Goal: Task Accomplishment & Management: Manage account settings

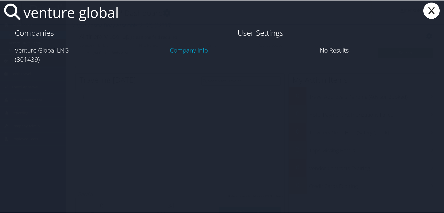
type input "venture global"
click at [181, 51] on link "Company Info" at bounding box center [189, 49] width 38 height 8
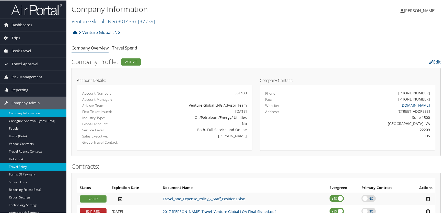
click at [26, 165] on link "Travel Policy" at bounding box center [33, 167] width 66 height 8
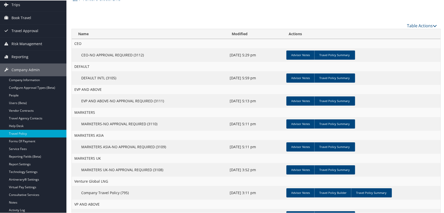
scroll to position [28, 0]
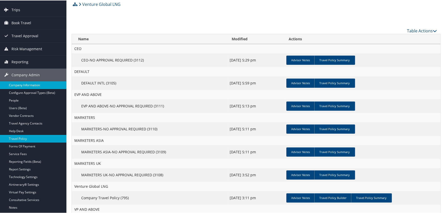
click at [22, 84] on link "Company Information" at bounding box center [33, 85] width 66 height 8
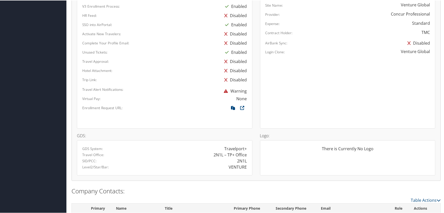
scroll to position [325, 0]
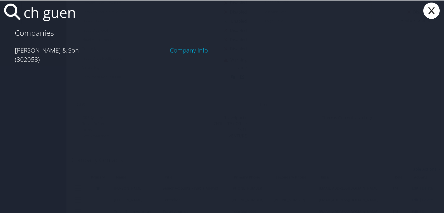
type input "ch guen"
click at [193, 50] on link "Company Info" at bounding box center [189, 49] width 38 height 8
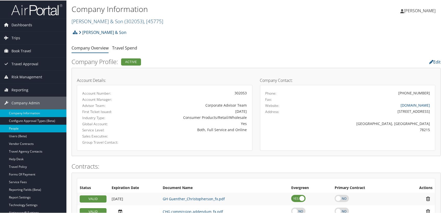
click at [16, 128] on link "People" at bounding box center [33, 128] width 66 height 8
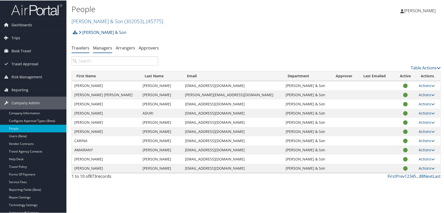
click at [105, 49] on link "Managers" at bounding box center [102, 48] width 19 height 6
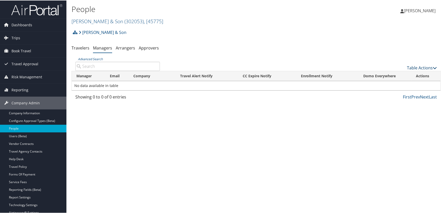
click at [410, 66] on link "Table Actions" at bounding box center [422, 68] width 30 height 6
click at [396, 74] on link "Add New Travel Manager" at bounding box center [405, 75] width 67 height 9
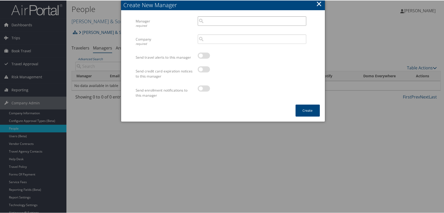
click at [220, 20] on input "search" at bounding box center [252, 20] width 109 height 9
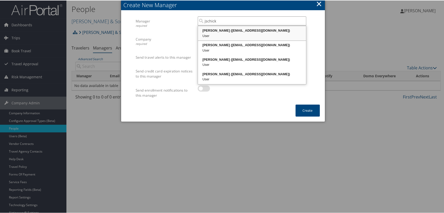
click at [223, 29] on div "James Schick (jschick@chg.com)" at bounding box center [252, 30] width 107 height 5
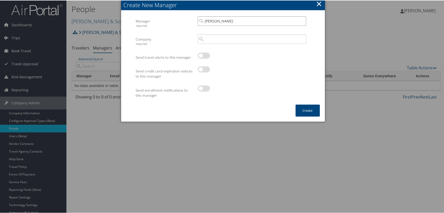
type input "[PERSON_NAME]"
click at [215, 39] on input "search" at bounding box center [252, 38] width 109 height 9
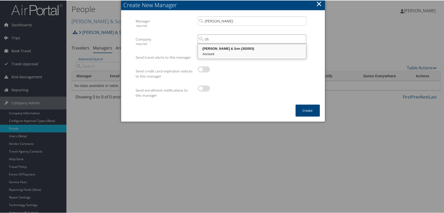
click at [218, 50] on div "CH Guenther & Son (302053)" at bounding box center [252, 48] width 107 height 5
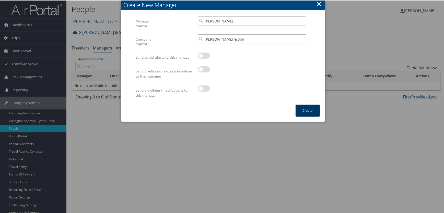
type input "[PERSON_NAME] & Son"
click at [303, 110] on button "Create" at bounding box center [308, 110] width 24 height 12
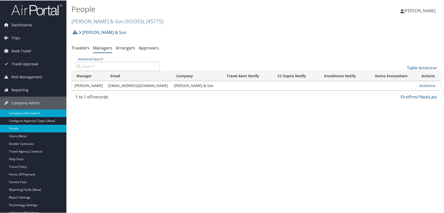
click at [32, 112] on link "Company Information" at bounding box center [33, 113] width 66 height 8
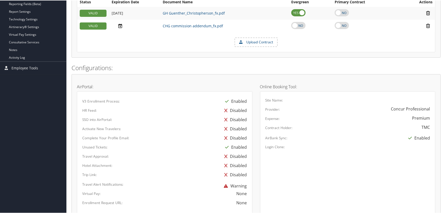
scroll to position [302, 0]
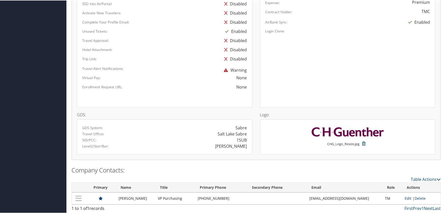
click at [405, 198] on link "Edit" at bounding box center [408, 198] width 7 height 5
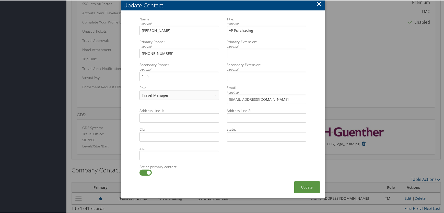
click at [318, 4] on button "×" at bounding box center [319, 3] width 6 height 10
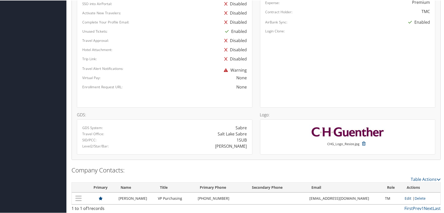
click at [405, 197] on link "Edit" at bounding box center [408, 198] width 7 height 5
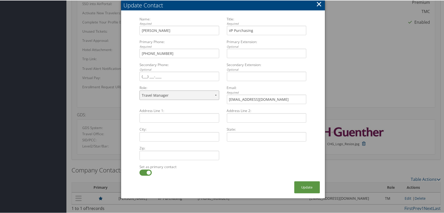
click at [214, 94] on select "Travel Manager Executive Purchasing/Legal Finance HR Manager Technical contact" at bounding box center [179, 94] width 79 height 9
click at [140, 90] on select "Travel Manager Executive Purchasing/Legal Finance HR Manager Technical contact" at bounding box center [179, 94] width 79 height 9
click at [319, 3] on button "×" at bounding box center [319, 3] width 6 height 10
